Goal: Task Accomplishment & Management: Complete application form

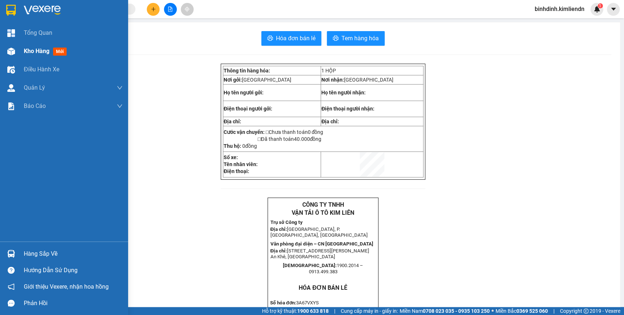
click at [8, 48] on img at bounding box center [11, 52] width 8 height 8
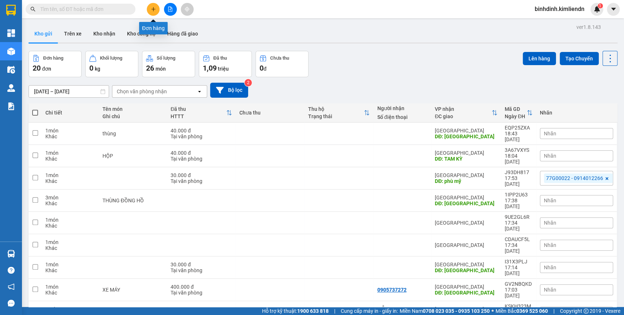
click at [153, 6] on button at bounding box center [153, 9] width 13 height 13
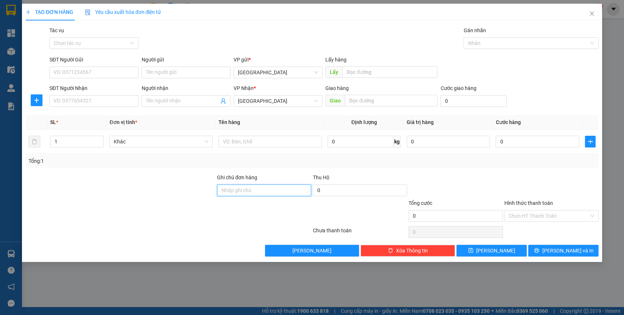
click at [253, 185] on input "Ghi chú đơn hàng" at bounding box center [264, 191] width 94 height 12
type input "77b01625 - 0935061227"
drag, startPoint x: 172, startPoint y: 173, endPoint x: 176, endPoint y: 171, distance: 4.3
click at [175, 172] on div "Transit Pickup Surcharge Ids Transit Deliver Surcharge Ids Transit Deliver Surc…" at bounding box center [312, 141] width 573 height 230
click at [589, 14] on icon "close" at bounding box center [592, 14] width 6 height 6
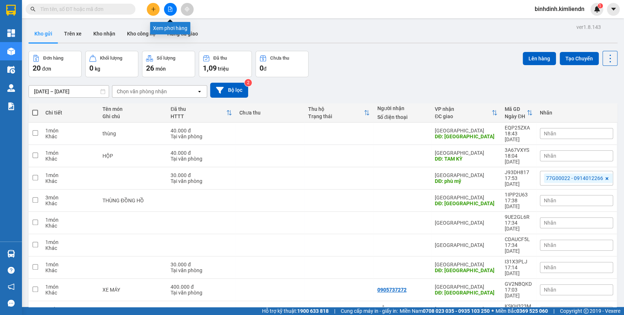
click at [170, 11] on icon "file-add" at bounding box center [170, 9] width 5 height 5
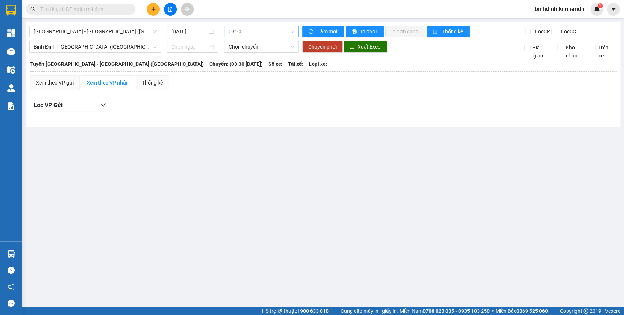
click at [248, 33] on span "03:30" at bounding box center [261, 31] width 66 height 11
drag, startPoint x: 37, startPoint y: 242, endPoint x: 68, endPoint y: 76, distance: 168.4
click at [38, 238] on main "[GEOGRAPHIC_DATA] - [GEOGRAPHIC_DATA] ([GEOGRAPHIC_DATA]) [DATE] 03:30 03:30 Là…" at bounding box center [312, 153] width 624 height 307
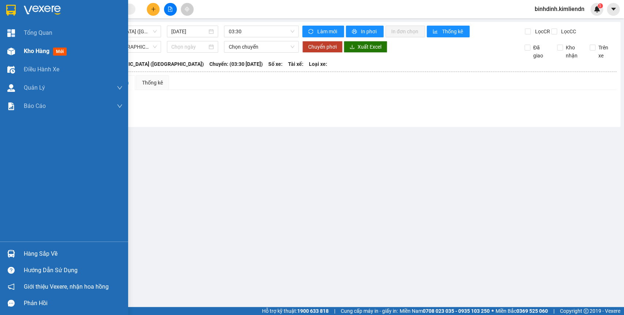
click at [7, 53] on img at bounding box center [11, 52] width 8 height 8
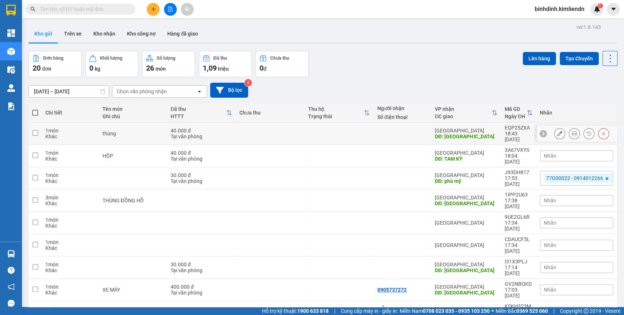
click at [212, 137] on td "40.000 đ Tại văn phòng" at bounding box center [201, 134] width 69 height 22
checkbox input "true"
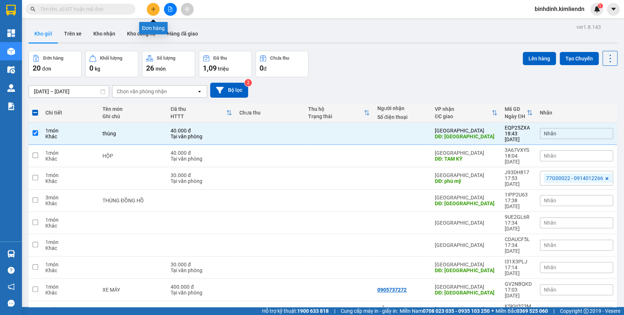
click at [154, 11] on icon "plus" at bounding box center [153, 9] width 5 height 5
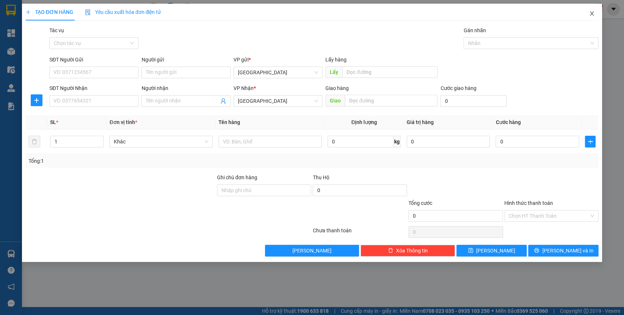
click at [593, 13] on icon "close" at bounding box center [592, 14] width 6 height 6
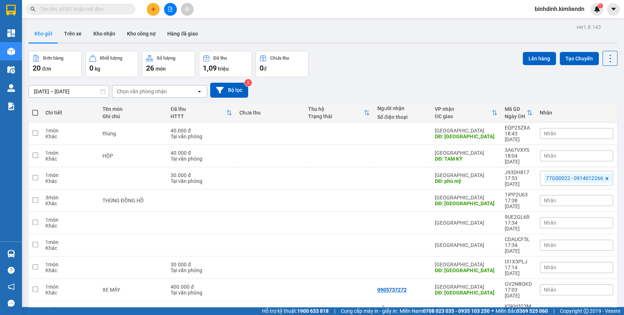
click at [76, 5] on input "text" at bounding box center [83, 9] width 86 height 8
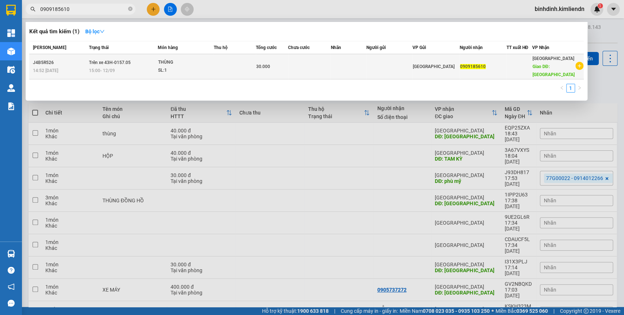
type input "0909185610"
click at [134, 66] on td "Trên xe 43H-0157.05 15:00 [DATE]" at bounding box center [122, 66] width 71 height 25
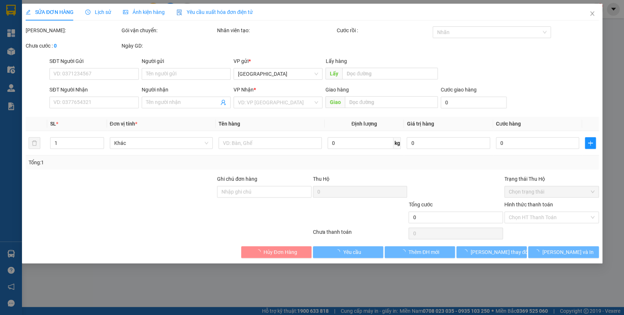
type input "0909185610"
type input "QUẢNG NGÃI"
type input "30.000"
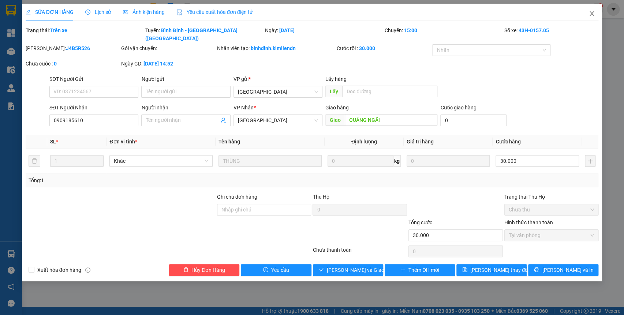
click at [593, 12] on icon "close" at bounding box center [592, 13] width 4 height 4
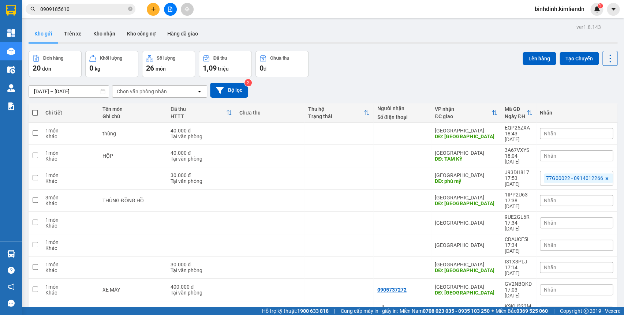
click at [149, 10] on button at bounding box center [153, 9] width 13 height 13
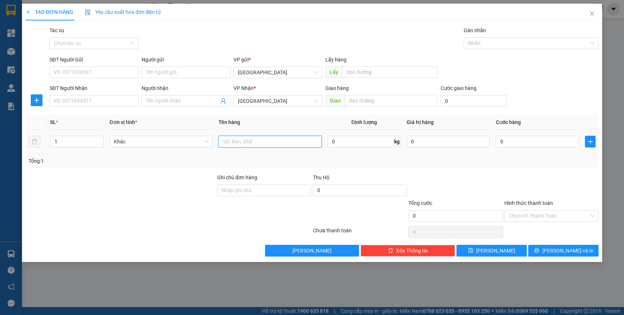
click at [231, 143] on input "text" at bounding box center [270, 142] width 103 height 12
type input "XÔP"
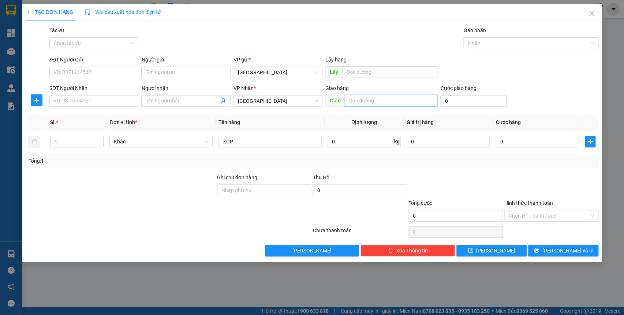
click at [358, 101] on input "text" at bounding box center [391, 101] width 93 height 12
type input "BÃI KIỆT"
click at [261, 190] on input "Ghi chú đơn hàng" at bounding box center [264, 191] width 94 height 12
type input "7"
type input "77b01625 - 0935061227"
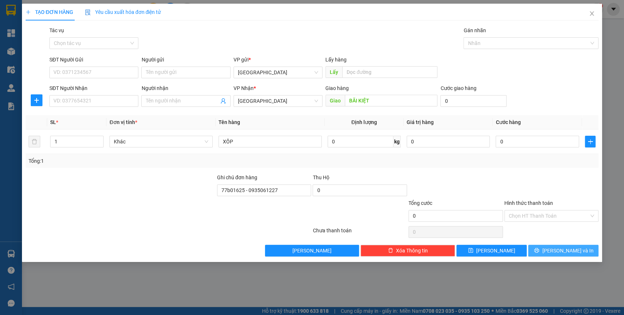
click at [571, 253] on span "[PERSON_NAME] và In" at bounding box center [567, 251] width 51 height 8
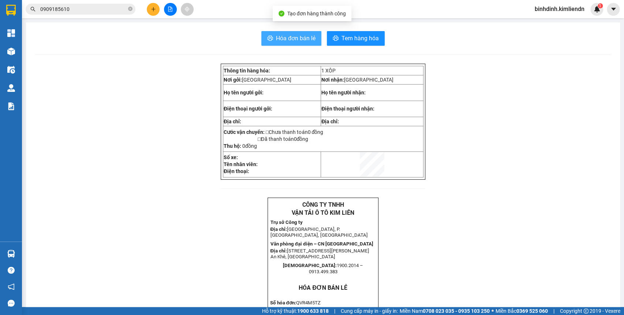
click at [274, 31] on button "Hóa đơn bán lẻ" at bounding box center [291, 38] width 60 height 15
click at [90, 10] on input "0909185610" at bounding box center [83, 9] width 86 height 8
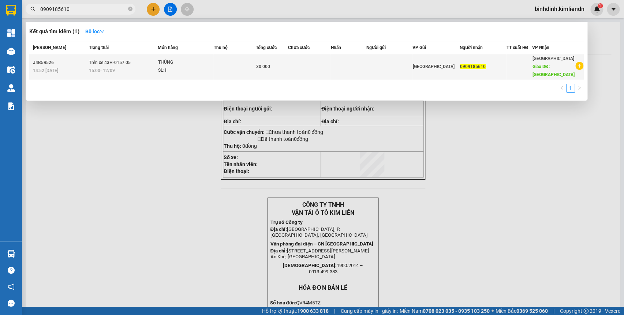
click at [175, 70] on div "SL: 1" at bounding box center [185, 71] width 55 height 8
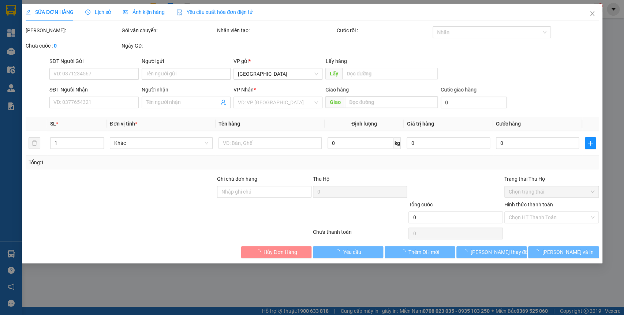
type input "0909185610"
type input "QUẢNG NGÃI"
type input "30.000"
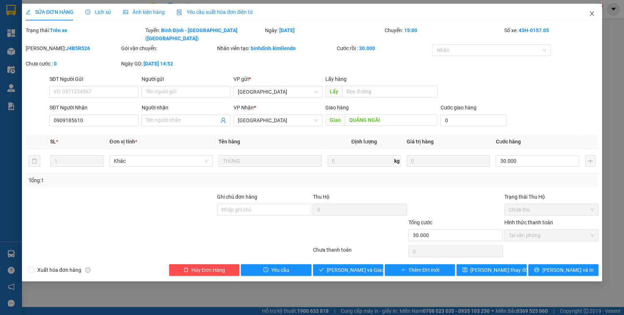
click at [596, 16] on span "Close" at bounding box center [592, 14] width 21 height 21
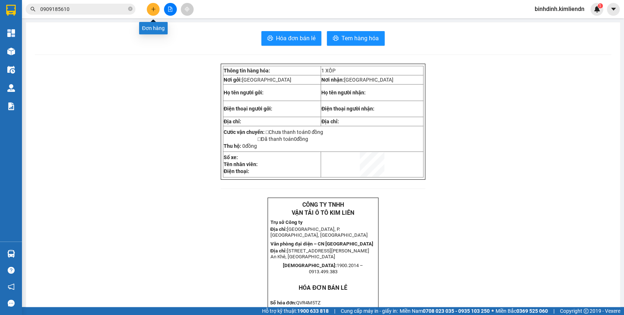
click at [151, 15] on button at bounding box center [153, 9] width 13 height 13
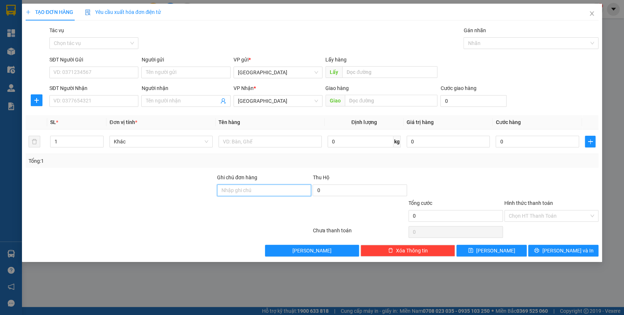
click at [289, 187] on input "Ghi chú đơn hàng" at bounding box center [264, 191] width 94 height 12
type input "77b01625 - 0935061227"
click at [409, 106] on input "text" at bounding box center [391, 101] width 93 height 12
type input "D"
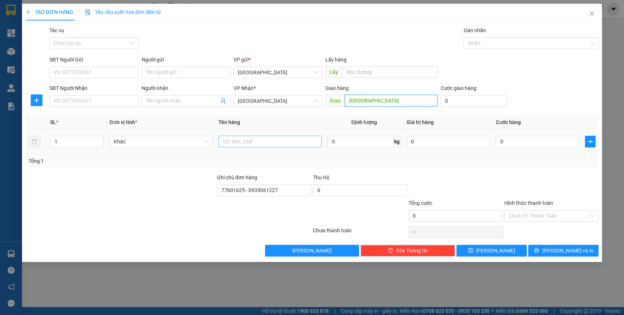
type input "[GEOGRAPHIC_DATA]"
click at [239, 140] on input "text" at bounding box center [270, 142] width 103 height 12
type input "HỒ SƠ"
click at [513, 148] on div "0" at bounding box center [537, 141] width 83 height 15
click at [525, 142] on input "0" at bounding box center [537, 142] width 83 height 12
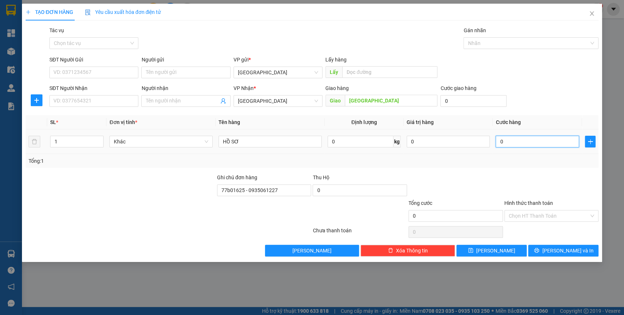
type input "3"
type input "39"
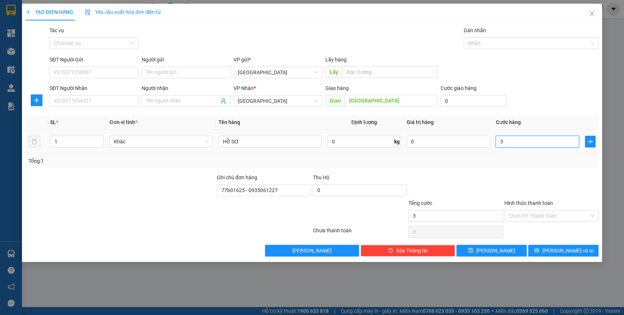
type input "39"
type input "3"
type input "30"
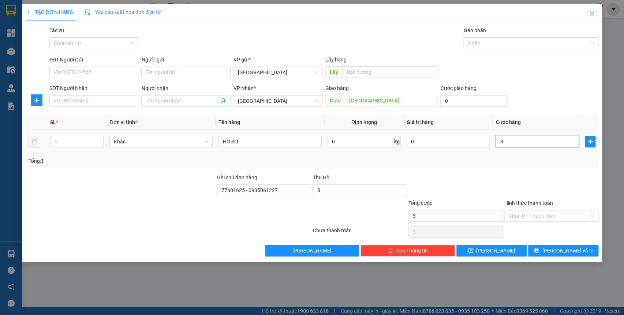
type input "30"
type input "30.000"
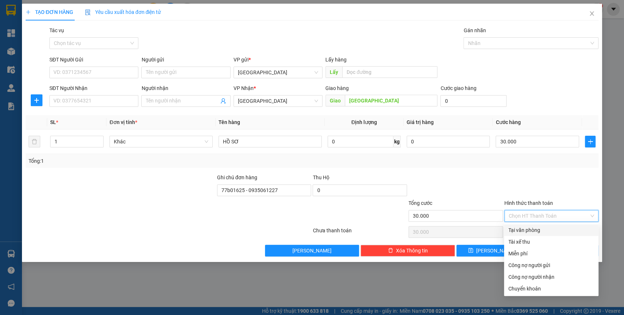
click at [532, 213] on input "Hình thức thanh toán" at bounding box center [549, 216] width 81 height 11
click at [526, 231] on div "Tại văn phòng" at bounding box center [552, 230] width 86 height 8
type input "0"
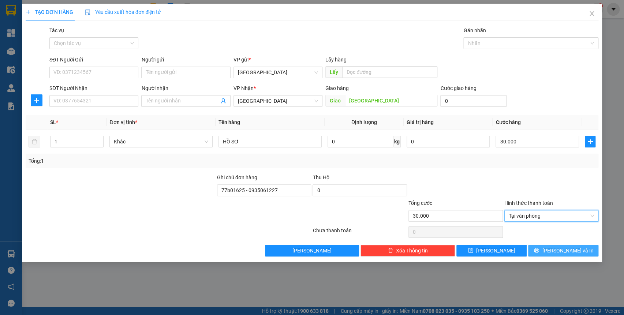
click at [571, 252] on span "[PERSON_NAME] và In" at bounding box center [567, 251] width 51 height 8
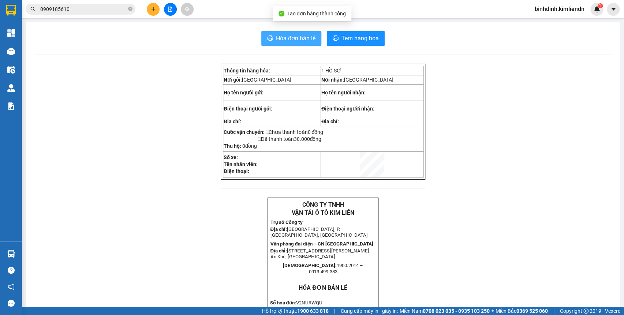
click at [261, 36] on button "Hóa đơn bán lẻ" at bounding box center [291, 38] width 60 height 15
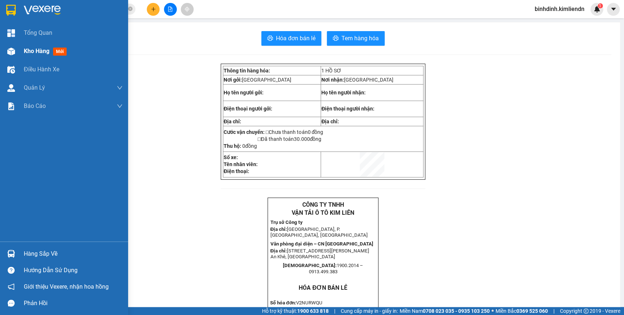
click at [16, 52] on div at bounding box center [11, 51] width 13 height 13
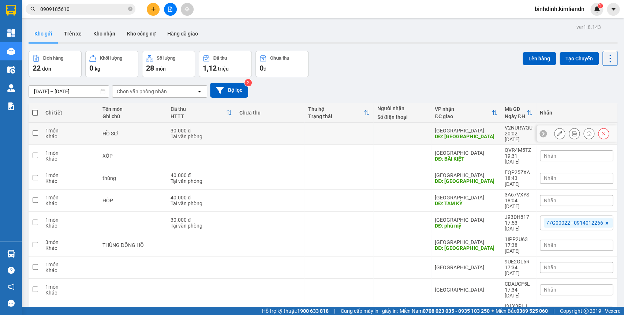
click at [557, 128] on button at bounding box center [560, 133] width 10 height 13
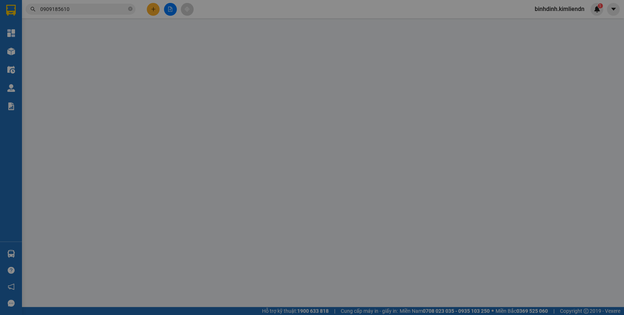
type input "[GEOGRAPHIC_DATA]"
type input "77b01625 - 0935061227"
type input "30.000"
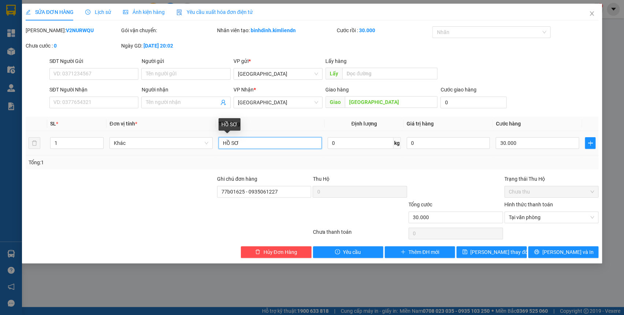
click at [282, 146] on input "HỒ SƠ" at bounding box center [270, 143] width 103 height 12
type input "HỒ SƠ TẬN NƠI"
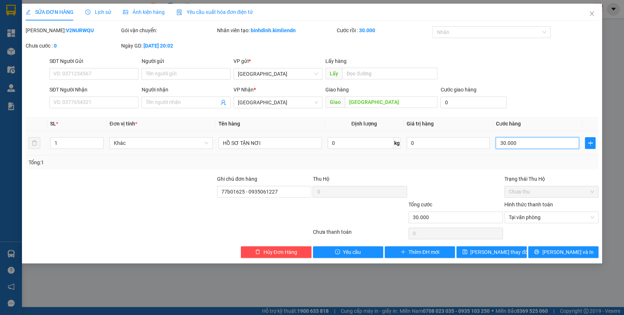
click at [523, 140] on input "30.000" at bounding box center [537, 143] width 83 height 12
type input "0"
type input "8"
type input "08"
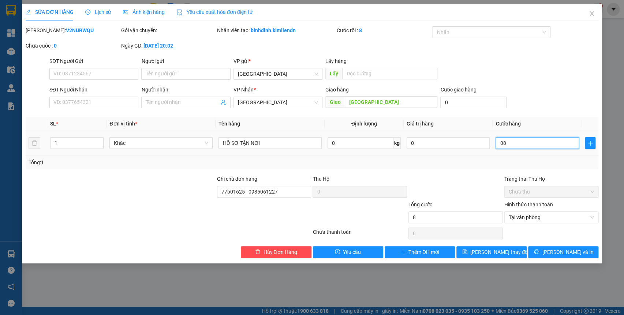
type input "80"
click at [556, 215] on span "Tại văn phòng" at bounding box center [552, 217] width 86 height 11
type input "080"
type input "80.000"
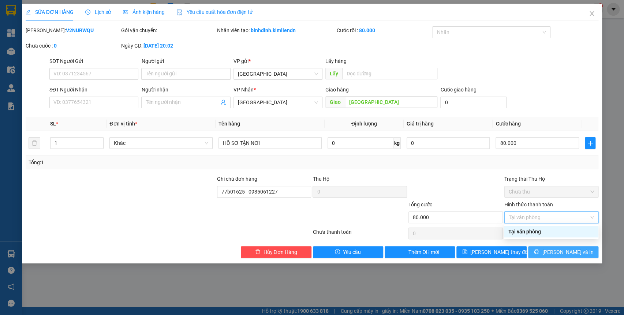
click at [539, 252] on icon "printer" at bounding box center [537, 252] width 5 height 5
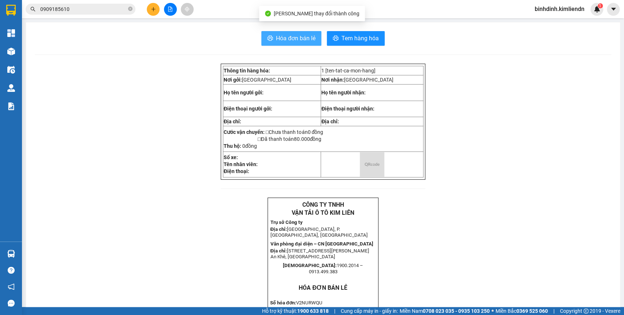
click at [276, 38] on span "Hóa đơn bán lẻ" at bounding box center [296, 38] width 40 height 9
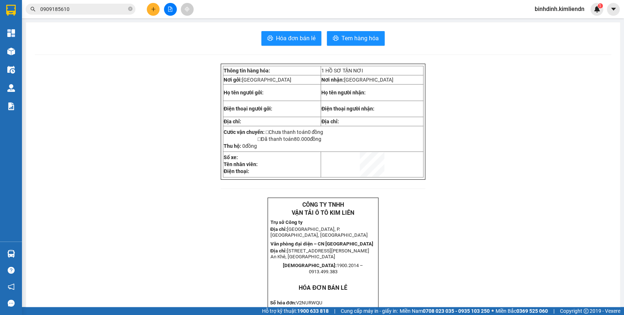
click at [152, 16] on div "Kết quả tìm kiếm ( 1 ) Bộ lọc Mã ĐH Trạng thái Món hàng Thu hộ Tổng cước Chưa c…" at bounding box center [312, 9] width 624 height 18
click at [151, 10] on icon "plus" at bounding box center [153, 9] width 5 height 5
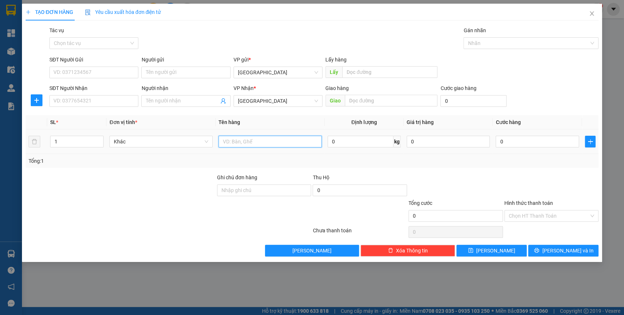
click at [256, 138] on input "text" at bounding box center [270, 142] width 103 height 12
type input "HỘP"
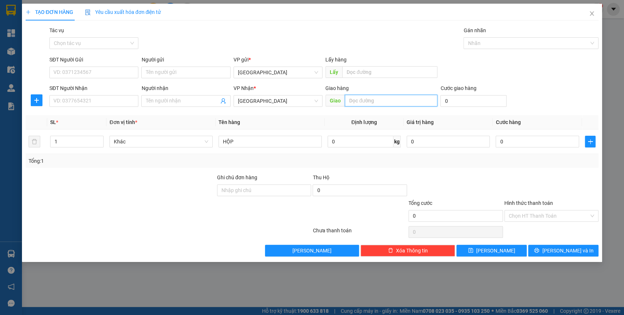
click at [375, 101] on input "text" at bounding box center [391, 101] width 93 height 12
type input "D"
type input "[GEOGRAPHIC_DATA]"
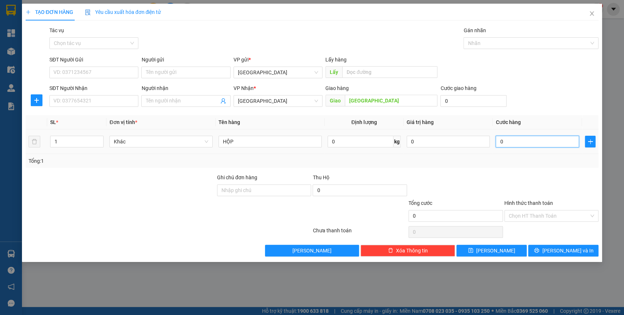
click at [534, 145] on input "0" at bounding box center [537, 142] width 83 height 12
type input "4"
type input "40"
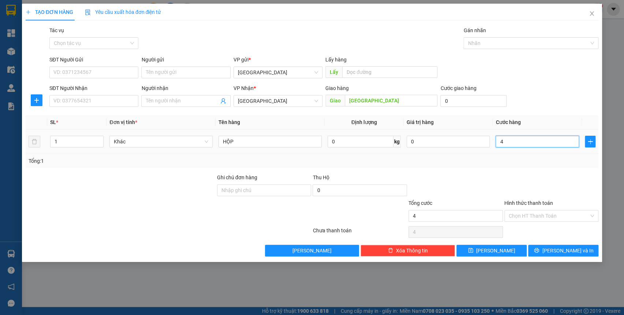
type input "40"
type input "40.000"
click at [541, 216] on input "Hình thức thanh toán" at bounding box center [549, 216] width 81 height 11
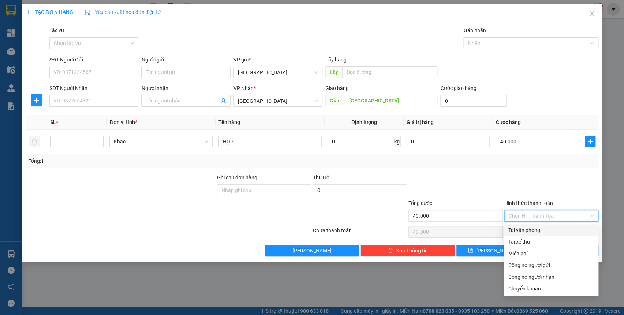
click at [527, 230] on div "Tại văn phòng" at bounding box center [552, 230] width 86 height 8
type input "0"
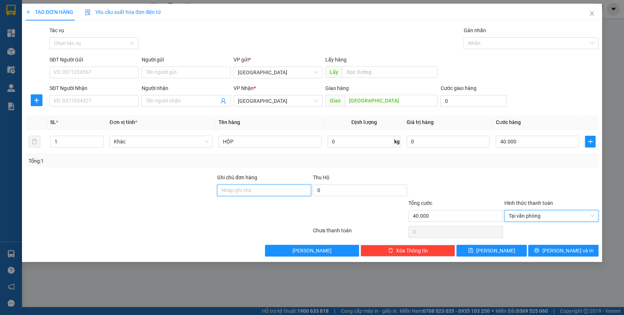
click at [275, 195] on input "Ghi chú đơn hàng" at bounding box center [264, 191] width 94 height 12
type input "77B01"
click at [574, 253] on span "[PERSON_NAME] và In" at bounding box center [567, 251] width 51 height 8
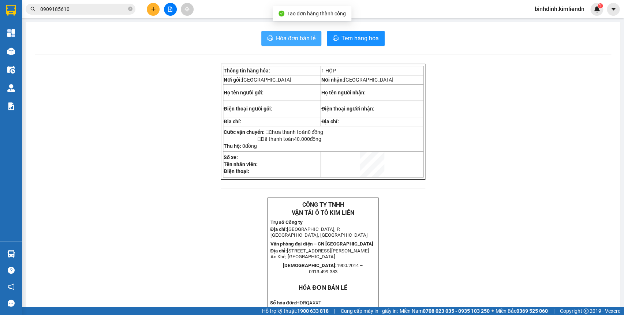
click at [292, 38] on span "Hóa đơn bán lẻ" at bounding box center [296, 38] width 40 height 9
click at [150, 5] on button at bounding box center [153, 9] width 13 height 13
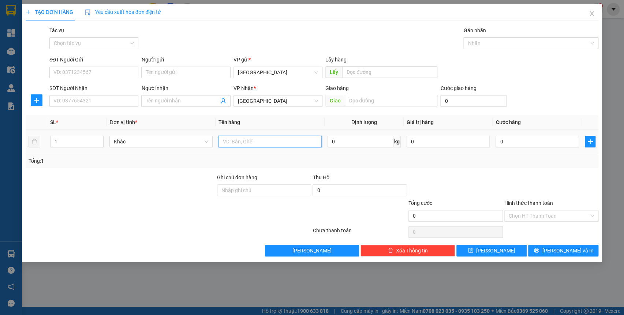
click at [258, 139] on input "text" at bounding box center [270, 142] width 103 height 12
type input "XỐP"
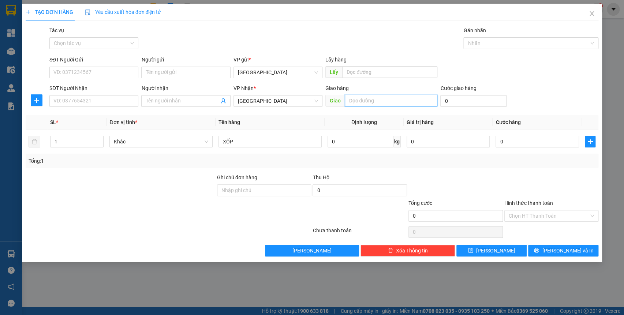
click at [373, 103] on input "text" at bounding box center [391, 101] width 93 height 12
type input "BÌNH LONG"
click at [529, 143] on input "0" at bounding box center [537, 142] width 83 height 12
type input "5"
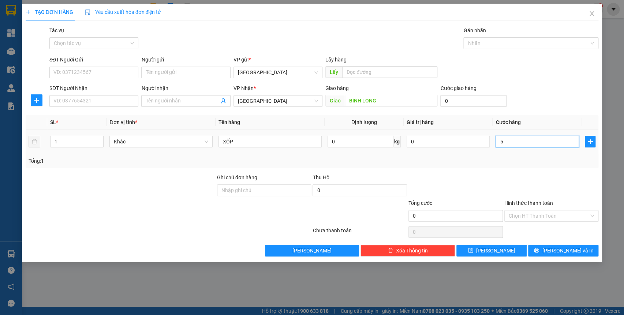
type input "5"
type input "0"
type input "05"
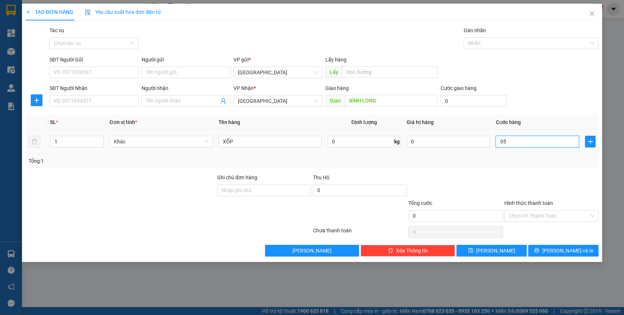
type input "5"
type input "050"
type input "50"
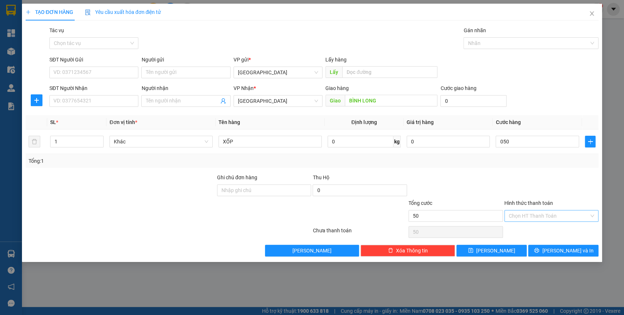
type input "50.000"
click at [527, 214] on input "Hình thức thanh toán" at bounding box center [549, 216] width 81 height 11
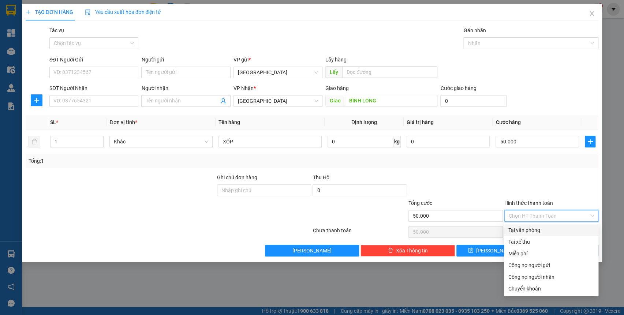
click at [526, 233] on div "Tại văn phòng" at bounding box center [552, 230] width 86 height 8
type input "0"
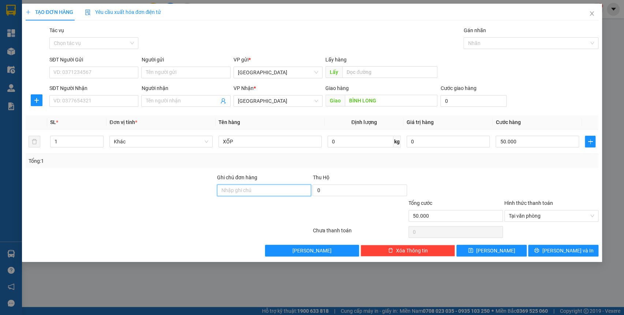
click at [230, 187] on input "Ghi chú đơn hàng" at bounding box center [264, 191] width 94 height 12
type input "7"
type input "77b01117 - 0947171651"
click at [576, 249] on span "[PERSON_NAME] và In" at bounding box center [567, 251] width 51 height 8
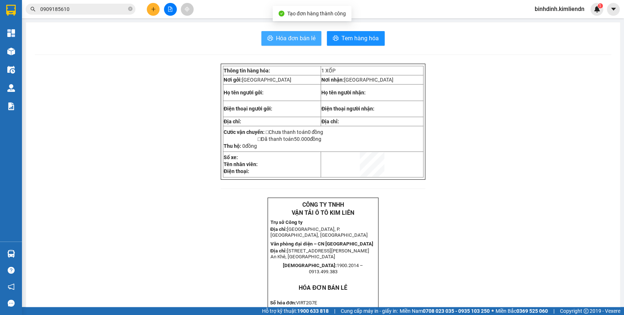
click at [299, 42] on span "Hóa đơn bán lẻ" at bounding box center [296, 38] width 40 height 9
